Goal: Find specific page/section: Find specific page/section

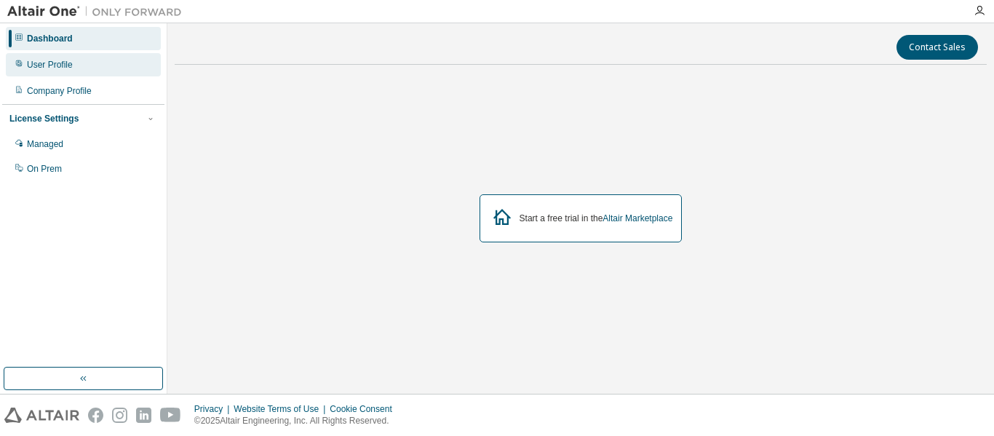
click at [66, 65] on div "User Profile" at bounding box center [50, 65] width 46 height 12
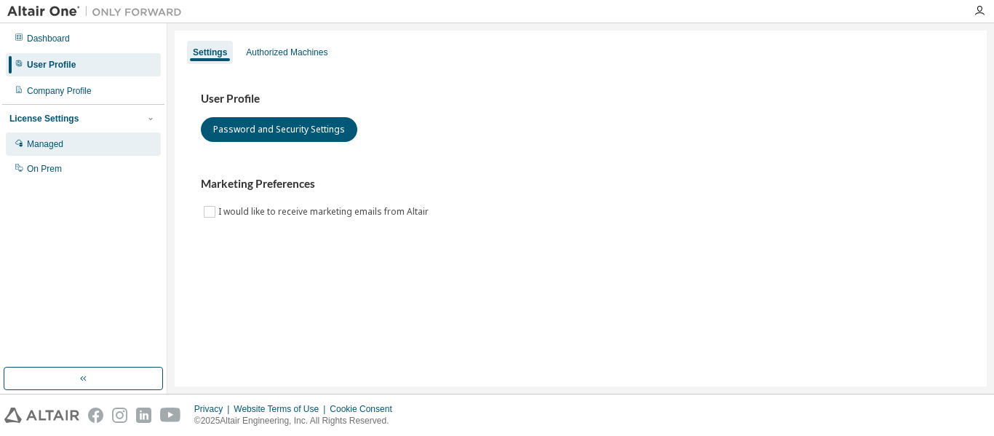
click at [67, 150] on div "Managed" at bounding box center [83, 143] width 155 height 23
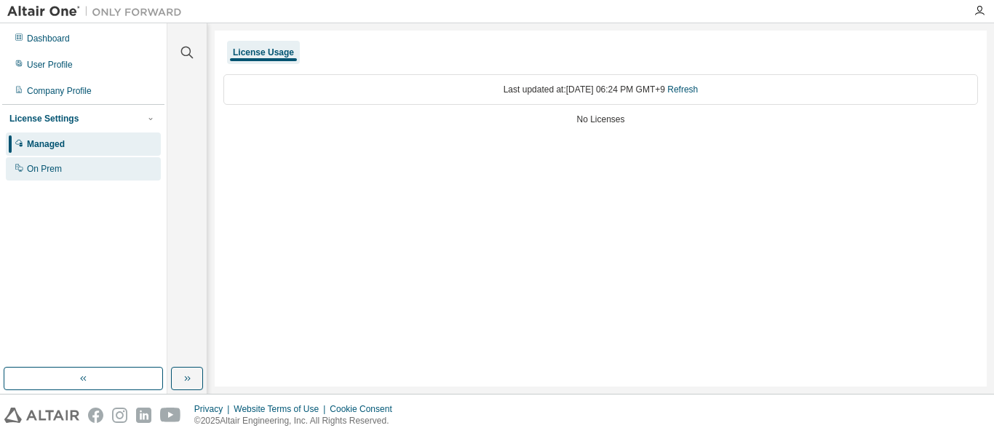
click at [67, 171] on div "On Prem" at bounding box center [83, 168] width 155 height 23
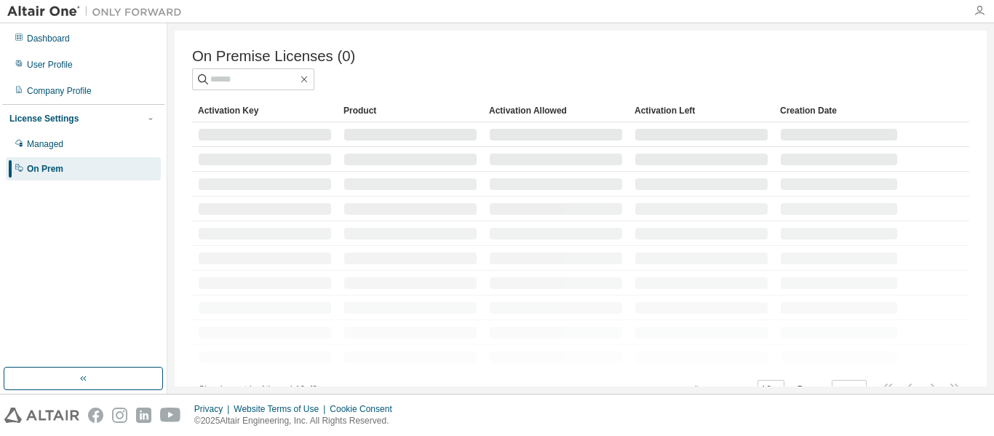
click at [979, 14] on icon "button" at bounding box center [979, 11] width 12 height 12
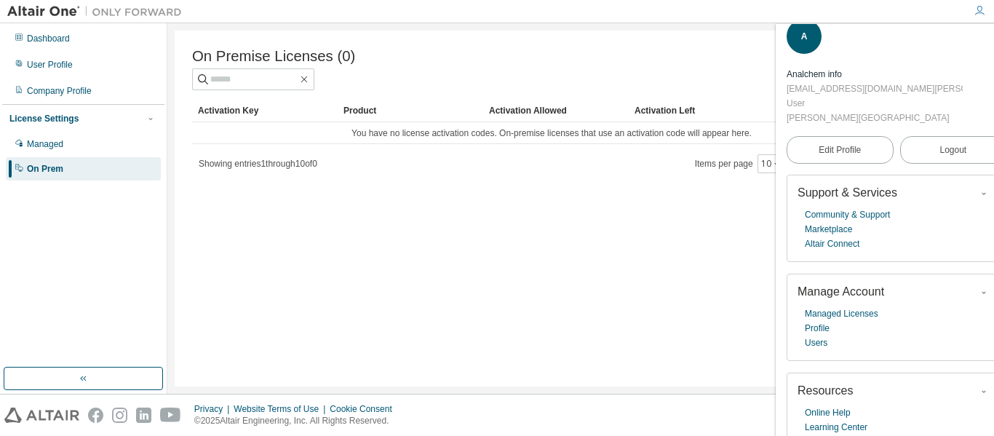
scroll to position [21, 0]
